Goal: Task Accomplishment & Management: Use online tool/utility

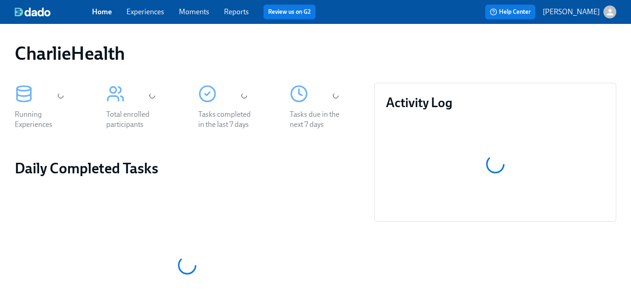
click at [158, 11] on link "Experiences" at bounding box center [146, 11] width 38 height 9
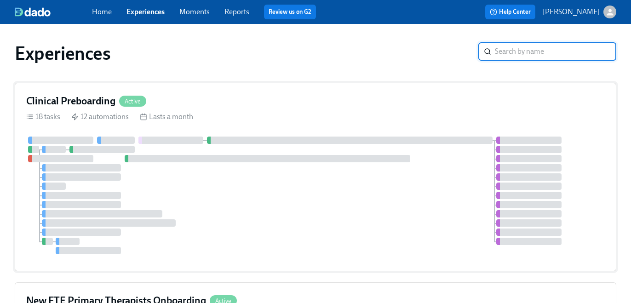
click at [288, 110] on div "Clinical Preboarding Active 18 tasks 12 automations Lasts a month" at bounding box center [316, 177] width 602 height 189
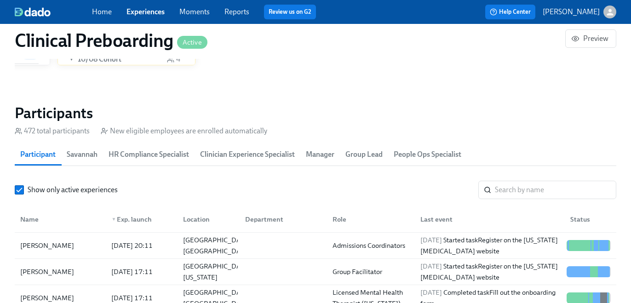
scroll to position [0, 10903]
click at [508, 186] on input "search" at bounding box center [555, 190] width 121 height 18
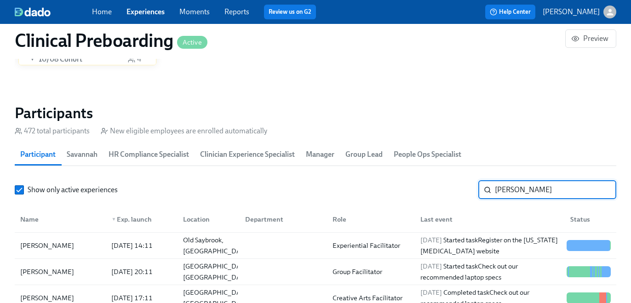
scroll to position [35, 0]
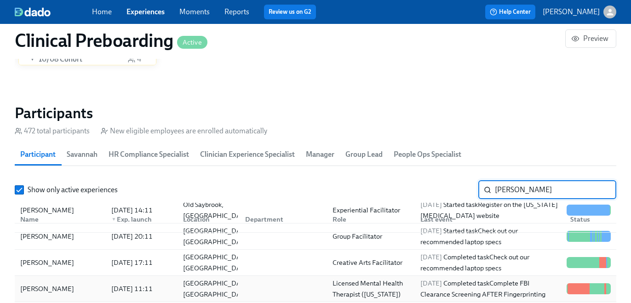
type input "[PERSON_NAME]"
click at [325, 297] on div "Licensed Mental Health Therapist ([US_STATE])" at bounding box center [368, 289] width 87 height 18
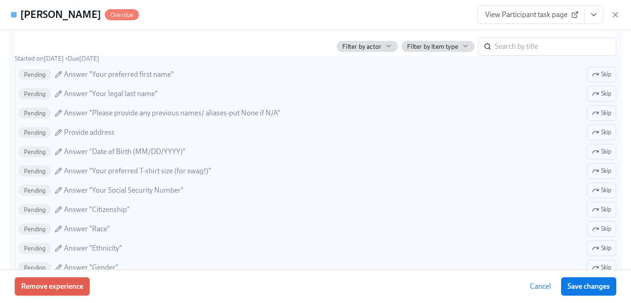
scroll to position [470, 0]
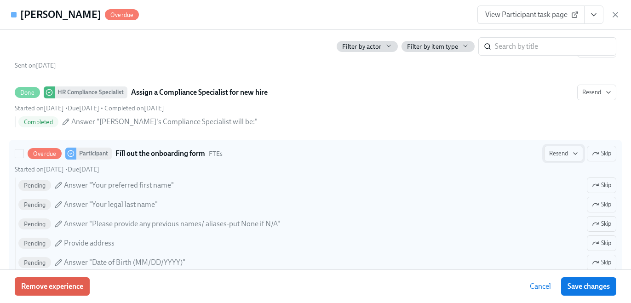
click at [561, 152] on span "Resend" at bounding box center [563, 153] width 29 height 9
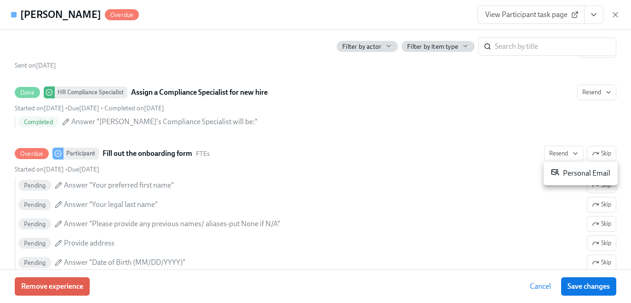
click at [560, 168] on div "Personal Email" at bounding box center [580, 173] width 59 height 11
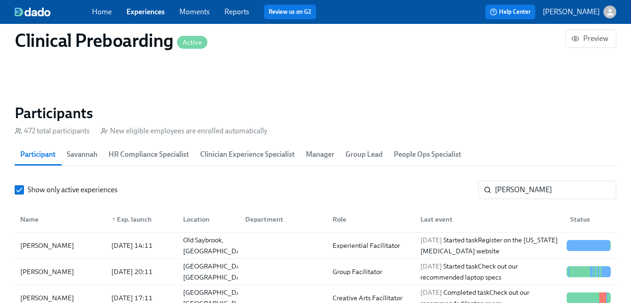
click at [145, 11] on link "Experiences" at bounding box center [146, 11] width 38 height 9
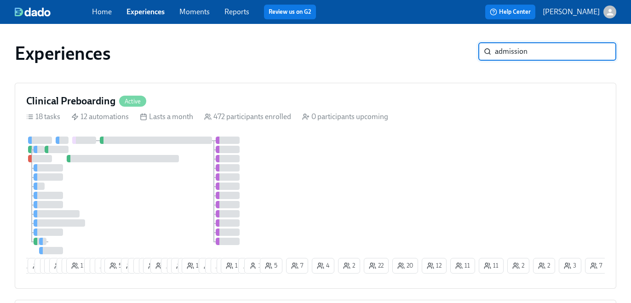
type input "admission"
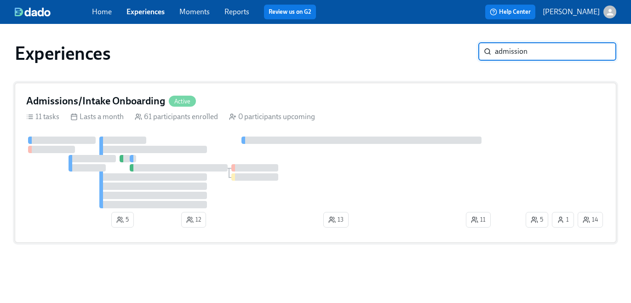
click at [302, 100] on div "Admissions/Intake Onboarding Active" at bounding box center [315, 101] width 579 height 14
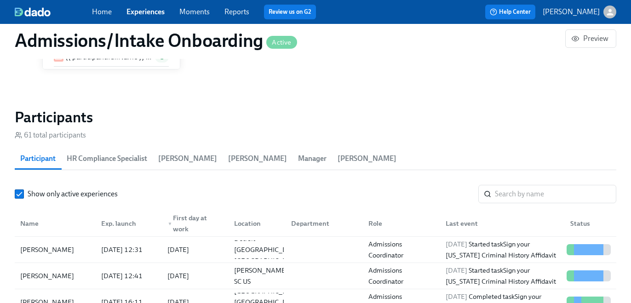
scroll to position [708, 0]
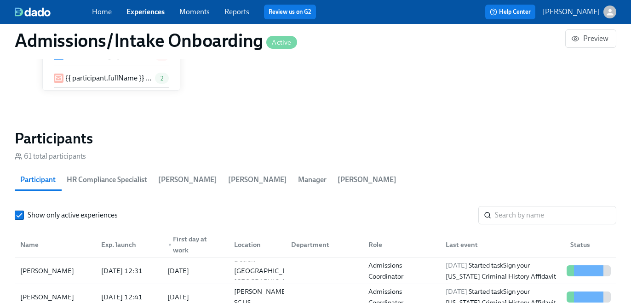
click at [147, 180] on span "HR Compliance Specialist" at bounding box center [107, 180] width 81 height 13
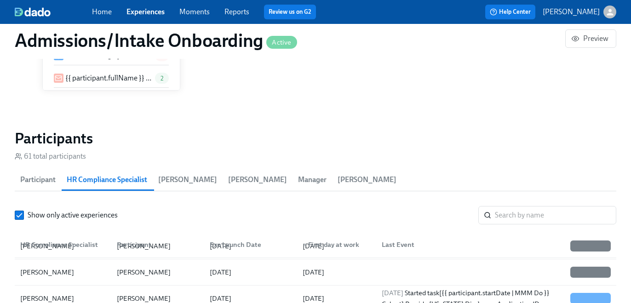
scroll to position [0, 0]
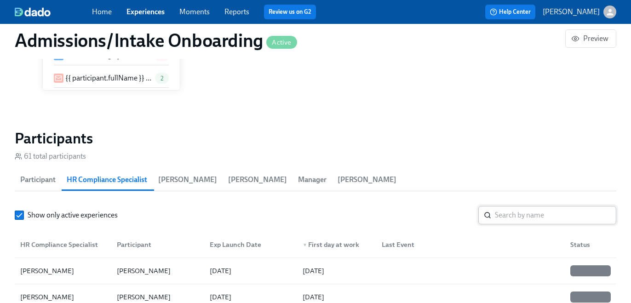
click at [527, 207] on input "search" at bounding box center [555, 215] width 121 height 18
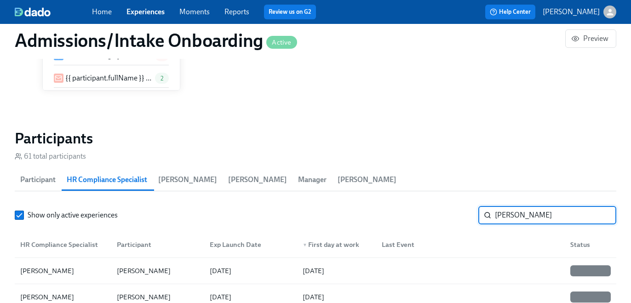
type input "[PERSON_NAME]"
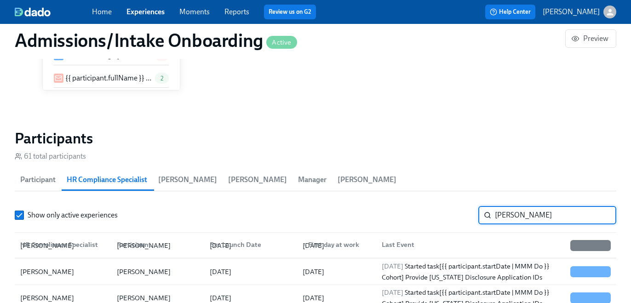
scroll to position [53, 0]
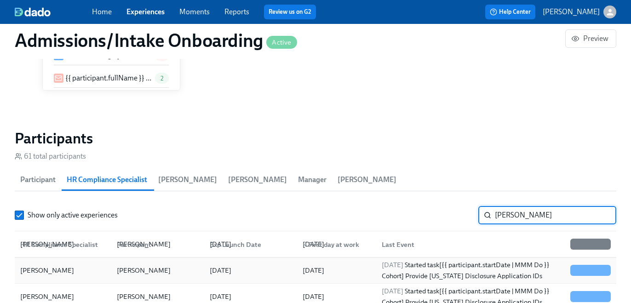
click at [515, 276] on div "[DATE] Started task [{{ participant.startDate | MMM Do }} Cohort] Provide [US_S…" at bounding box center [470, 271] width 185 height 22
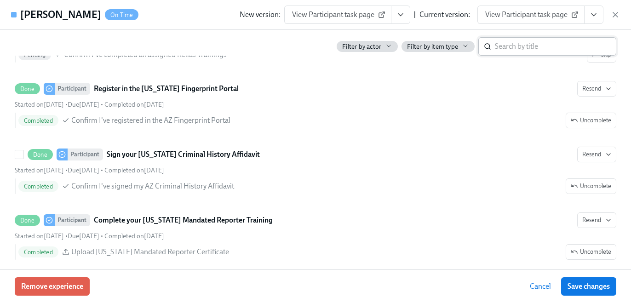
scroll to position [575, 0]
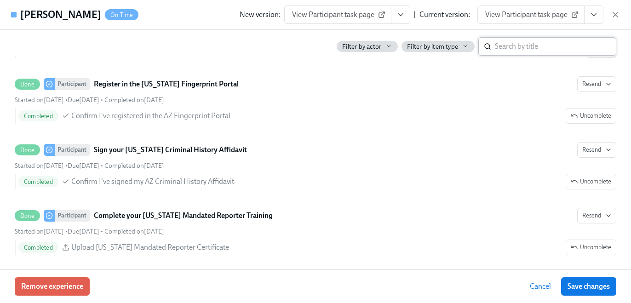
click at [520, 42] on input "search" at bounding box center [555, 46] width 121 height 18
type input "[US_STATE]"
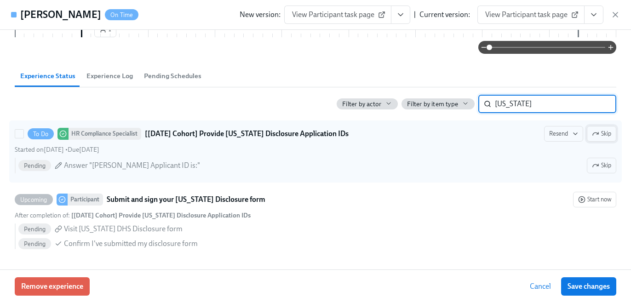
click at [599, 140] on button "Skip" at bounding box center [601, 134] width 29 height 16
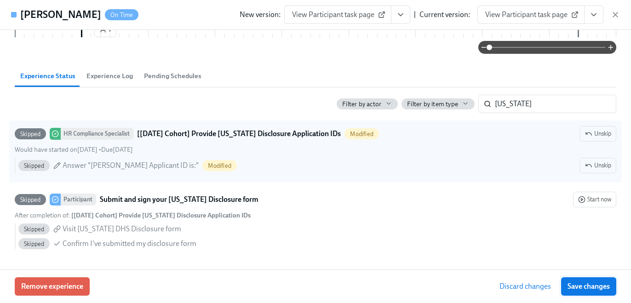
click at [582, 292] on button "Save changes" at bounding box center [588, 287] width 55 height 18
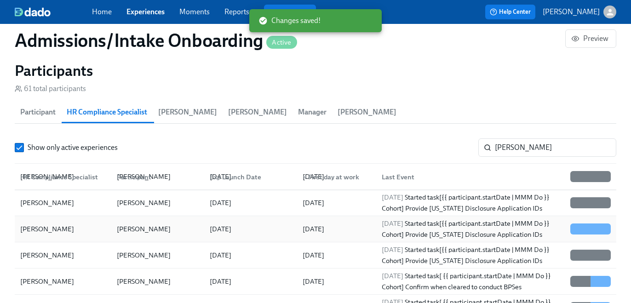
scroll to position [780, 0]
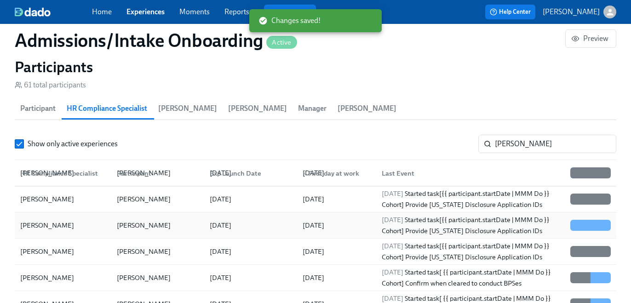
click at [477, 231] on div "[DATE] Started task [{{ participant.startDate | MMM Do }} Cohort] Provide [US_S…" at bounding box center [470, 225] width 185 height 22
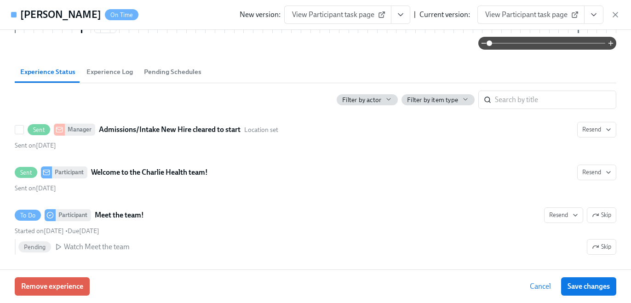
scroll to position [294, 0]
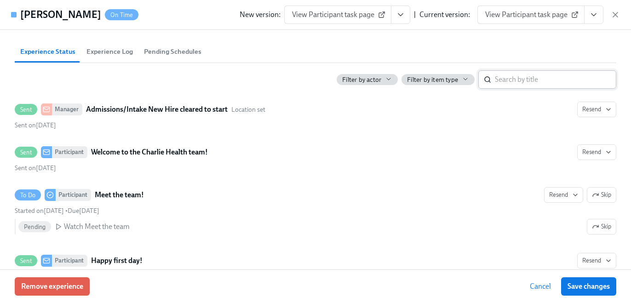
click at [518, 81] on input "search" at bounding box center [555, 79] width 121 height 18
type input "[US_STATE]"
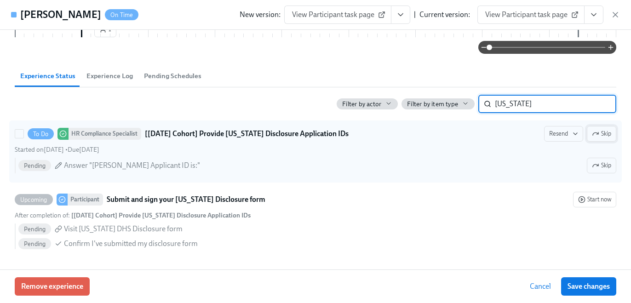
click at [611, 130] on span "Skip" at bounding box center [601, 133] width 19 height 9
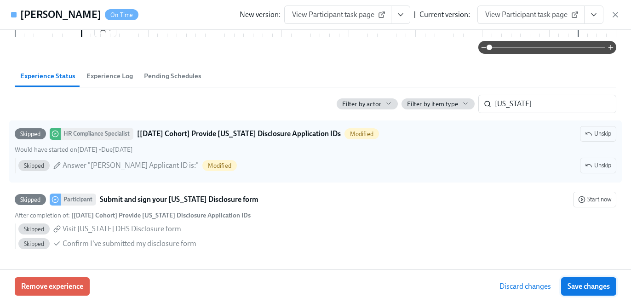
click at [601, 283] on span "Save changes" at bounding box center [589, 286] width 42 height 9
